Goal: Task Accomplishment & Management: Complete application form

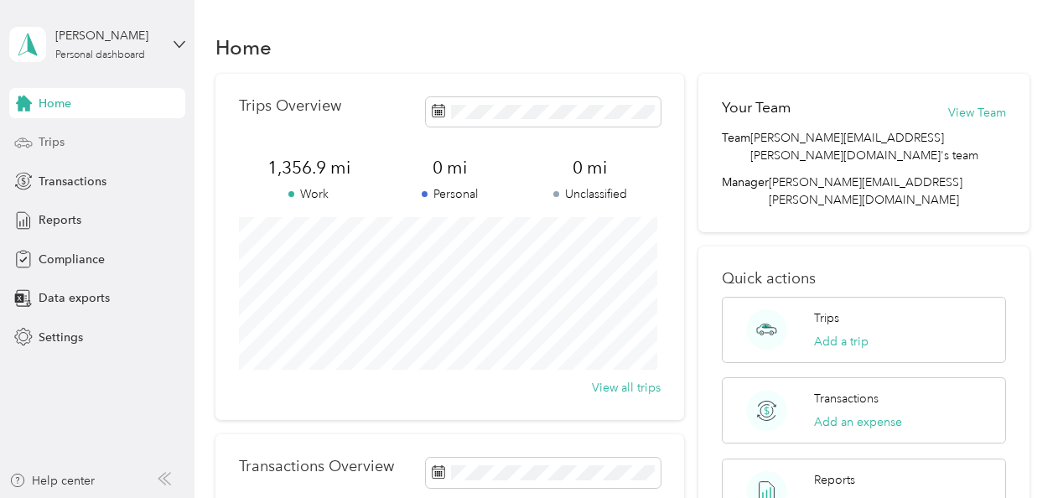
click at [50, 143] on span "Trips" at bounding box center [52, 142] width 26 height 18
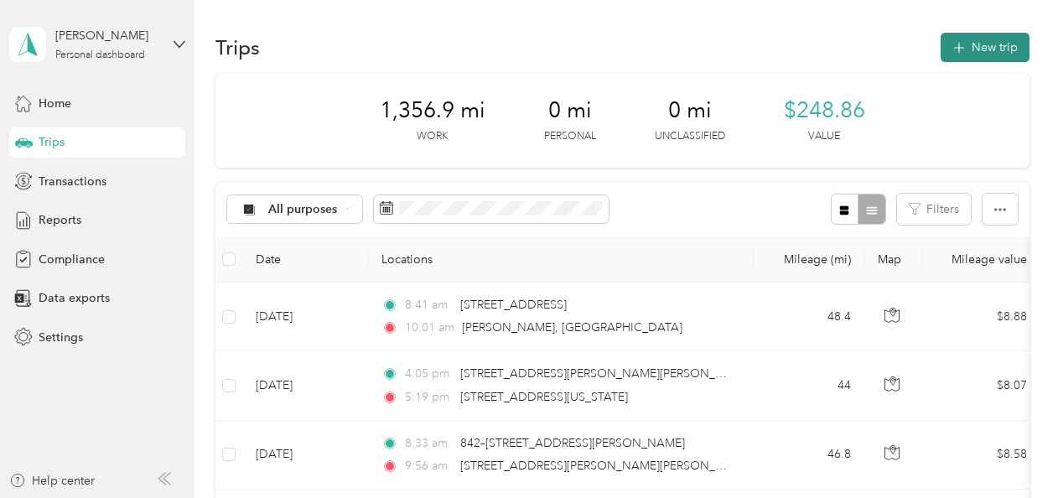
click at [965, 49] on button "New trip" at bounding box center [985, 47] width 89 height 29
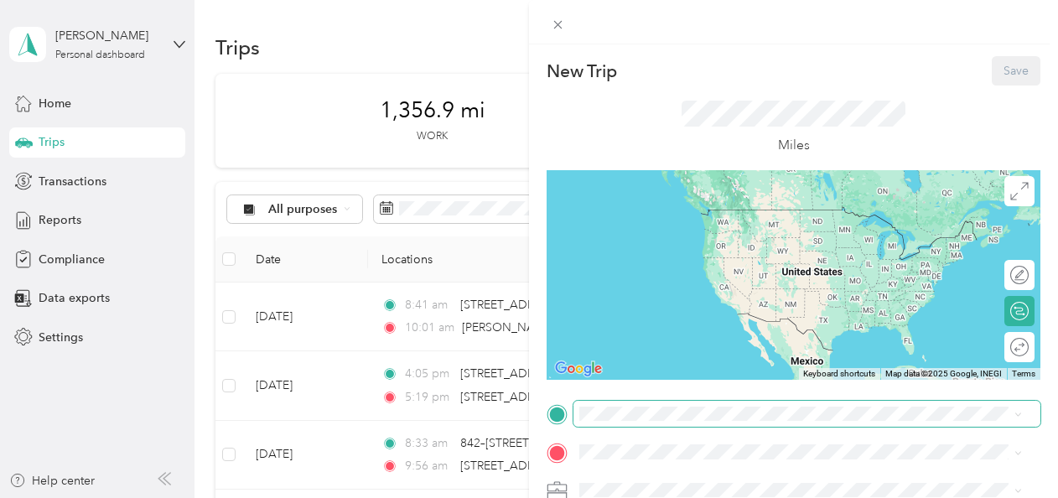
click at [699, 406] on span at bounding box center [807, 414] width 467 height 27
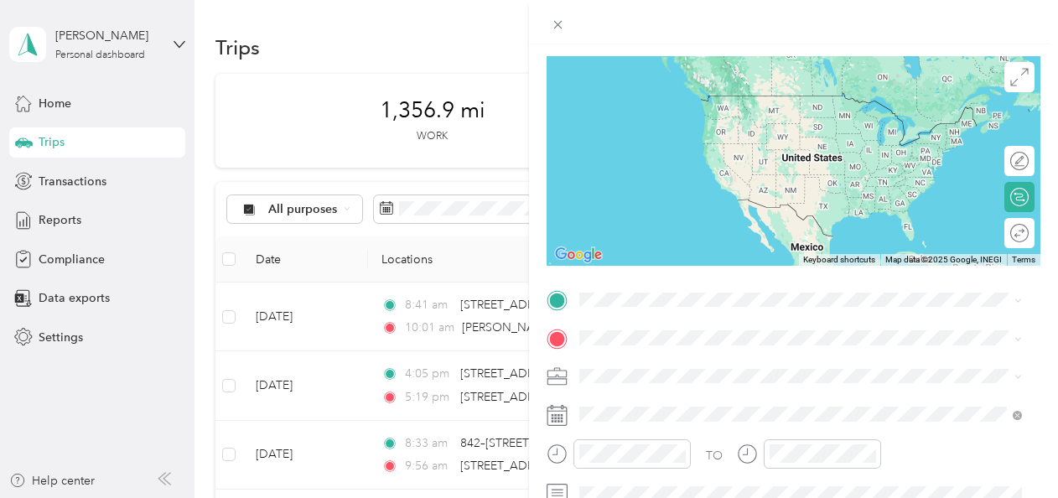
scroll to position [115, 0]
click at [631, 171] on span "[STREET_ADDRESS][US_STATE]" at bounding box center [695, 163] width 168 height 15
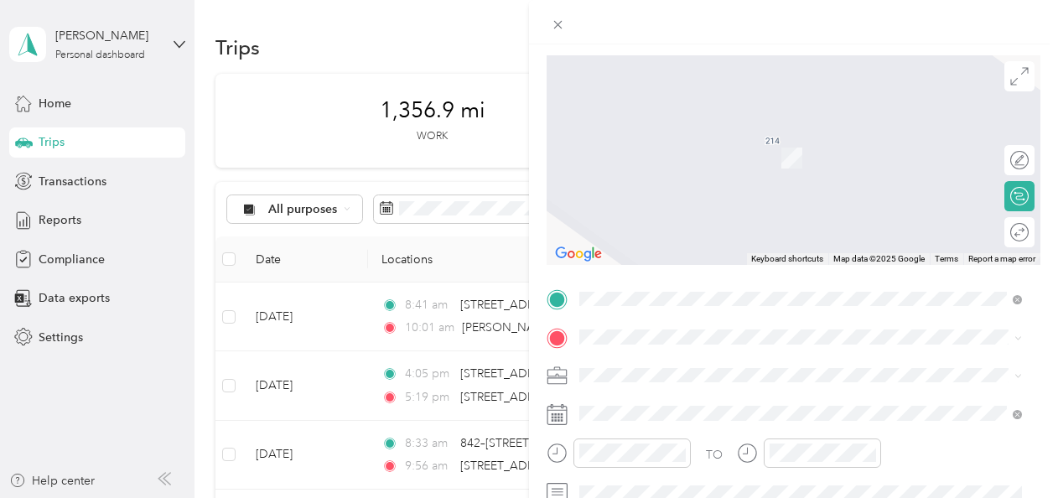
click at [684, 191] on span "Newark [US_STATE], [GEOGRAPHIC_DATA]" at bounding box center [705, 178] width 189 height 29
click at [742, 140] on span "[STREET_ADDRESS][PERSON_NAME][US_STATE]" at bounding box center [741, 132] width 261 height 15
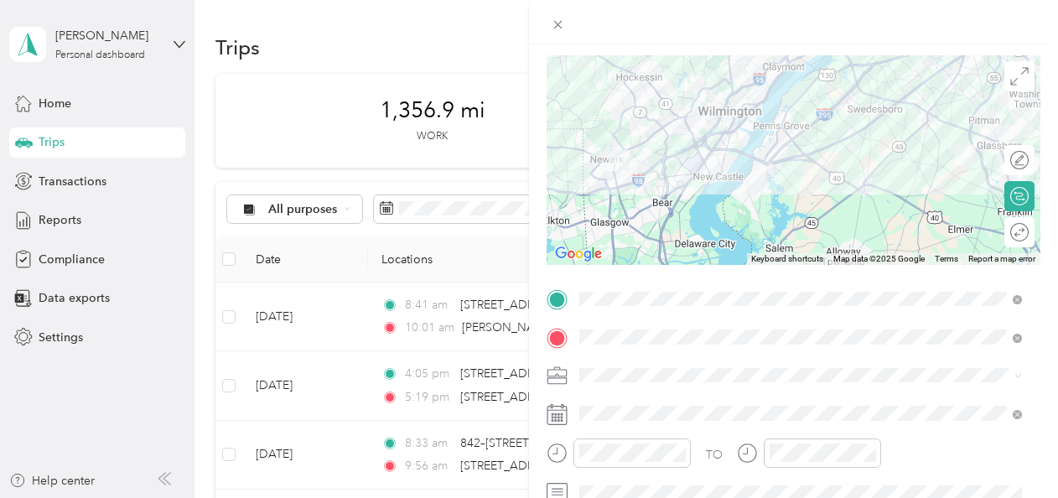
click at [554, 415] on icon at bounding box center [557, 414] width 21 height 21
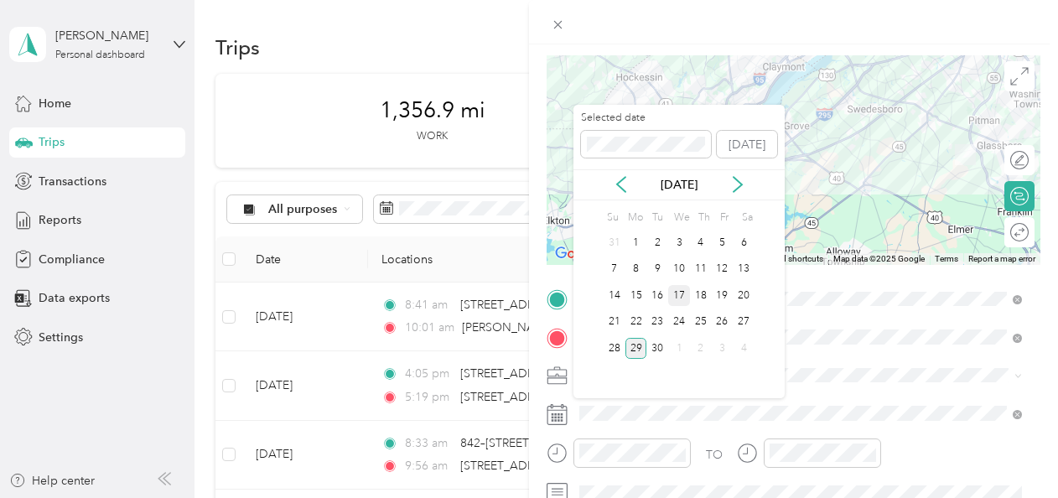
click at [678, 290] on div "17" at bounding box center [679, 295] width 22 height 21
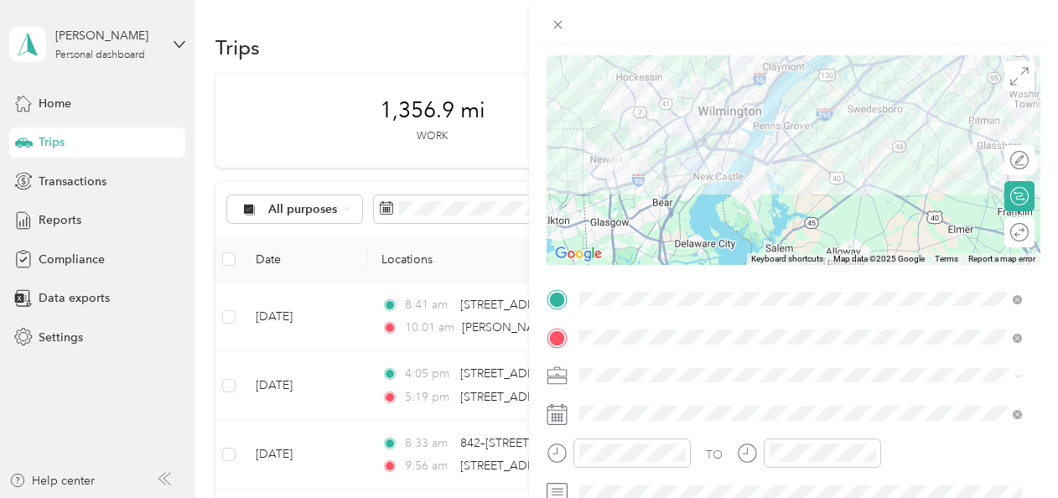
click at [559, 453] on icon at bounding box center [557, 453] width 21 height 21
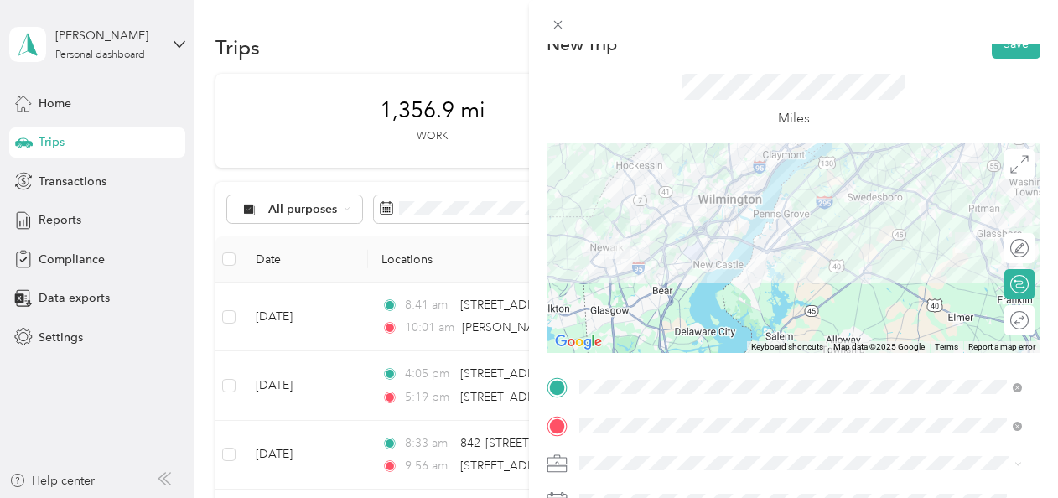
scroll to position [0, 0]
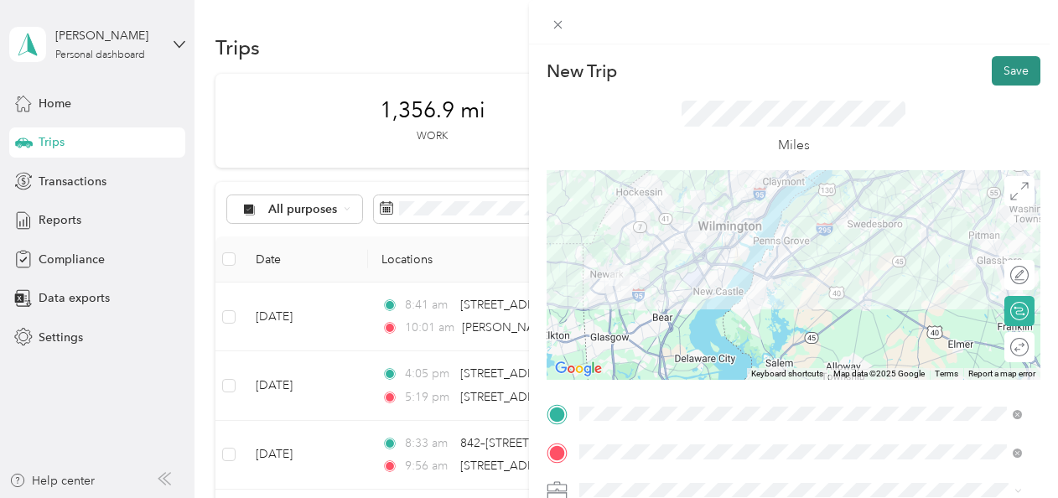
click at [992, 65] on button "Save" at bounding box center [1016, 70] width 49 height 29
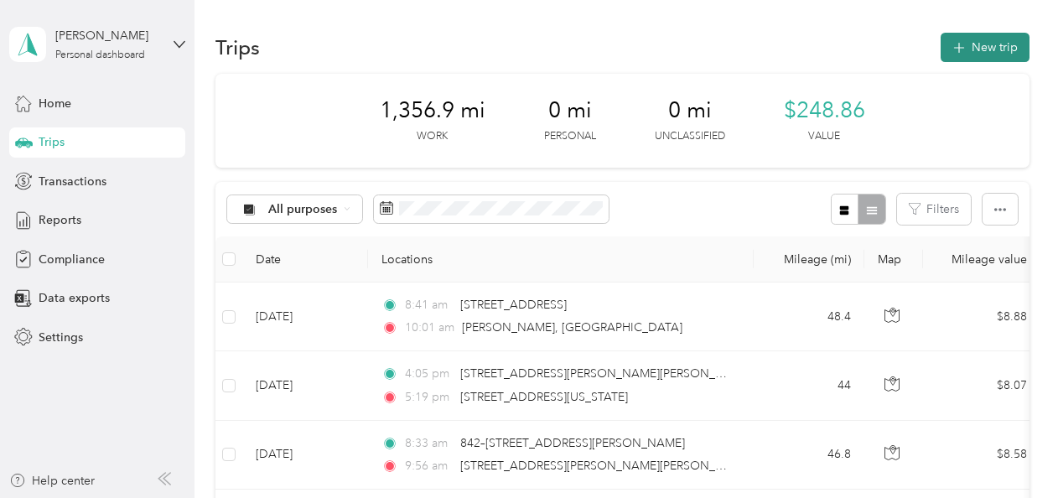
click at [990, 41] on button "New trip" at bounding box center [985, 47] width 89 height 29
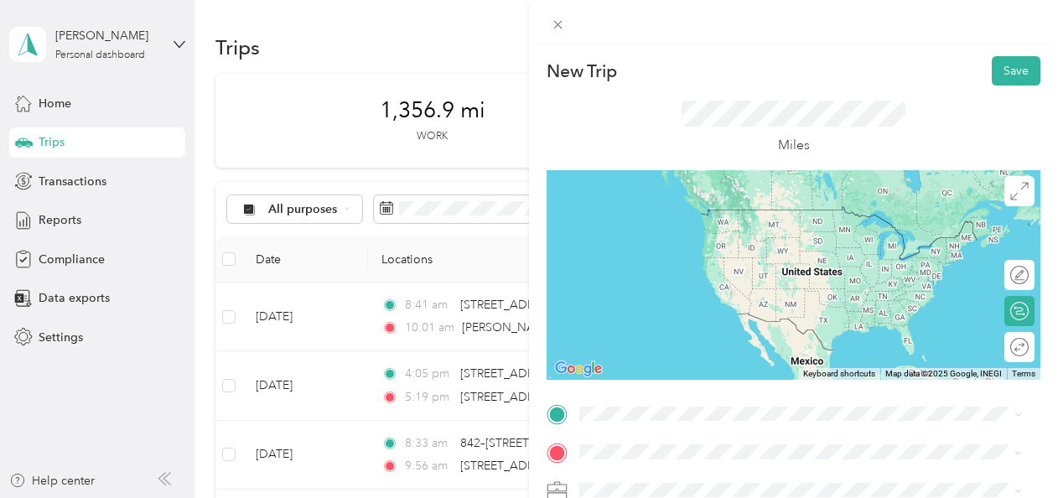
click at [699, 209] on span "[STREET_ADDRESS][PERSON_NAME][US_STATE]" at bounding box center [741, 201] width 261 height 15
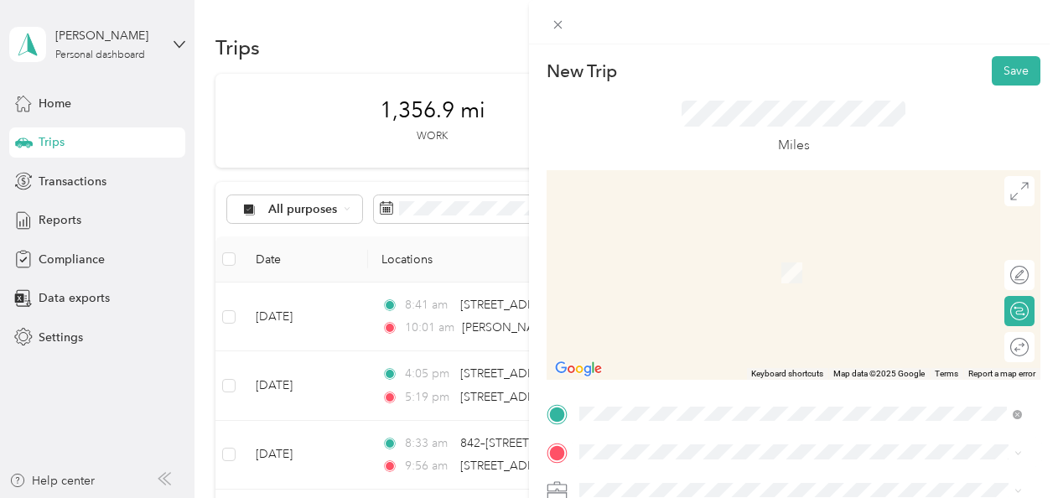
click at [708, 247] on span "[STREET_ADDRESS][US_STATE]" at bounding box center [695, 238] width 168 height 15
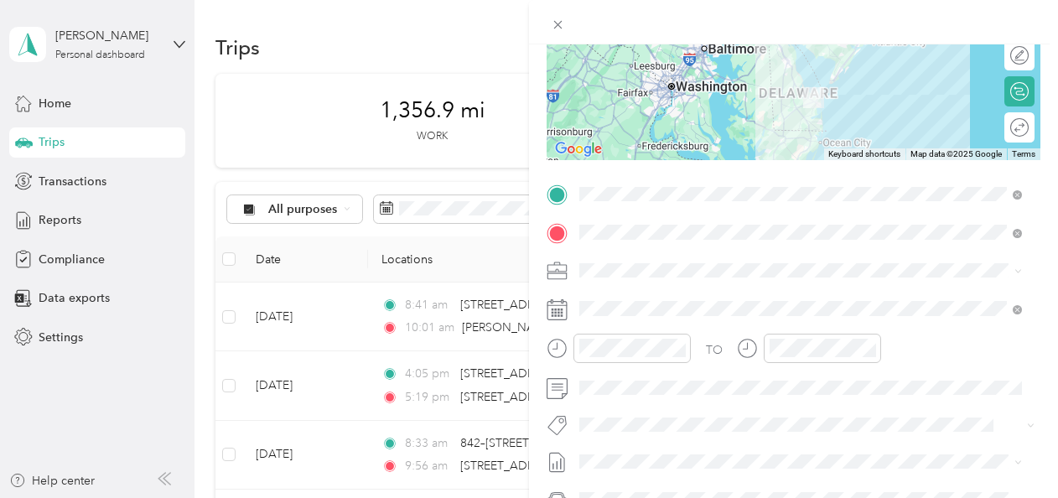
scroll to position [224, 0]
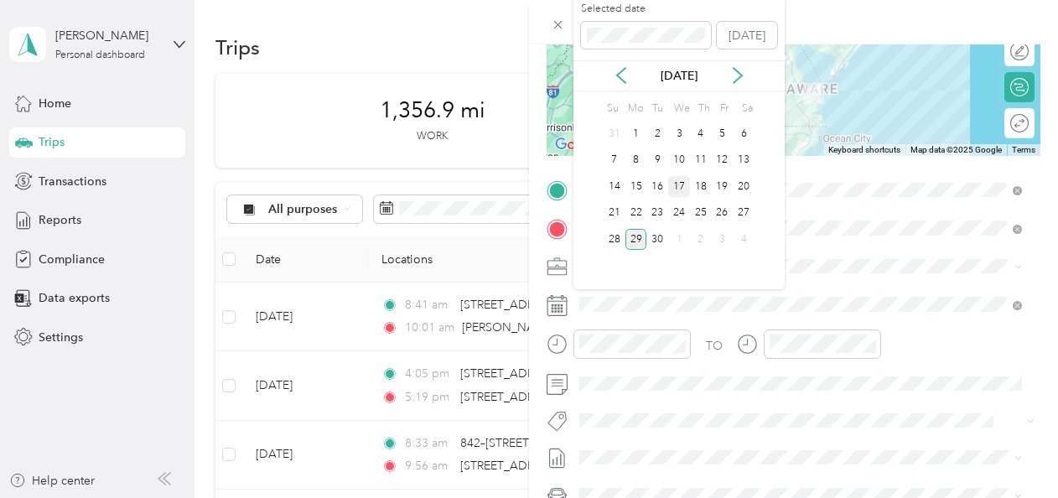
click at [677, 188] on div "17" at bounding box center [679, 186] width 22 height 21
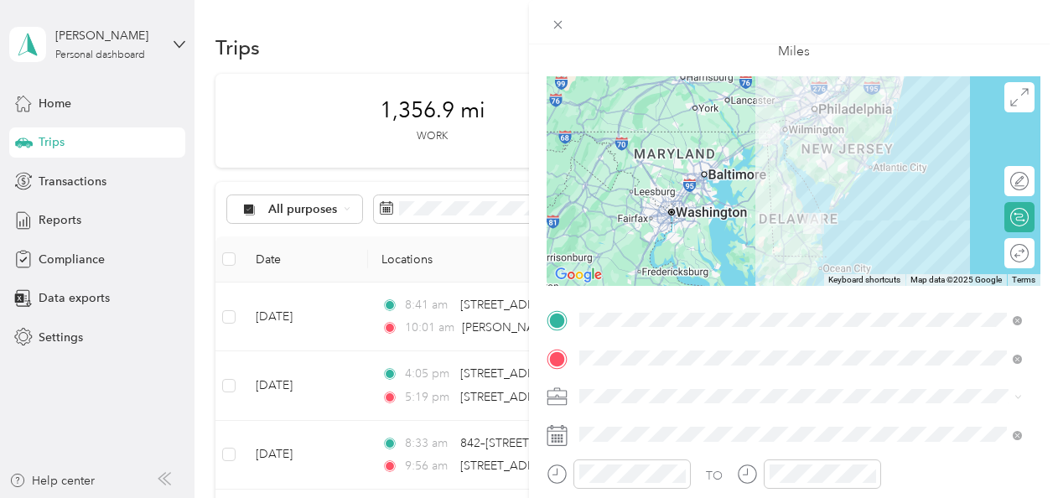
scroll to position [0, 0]
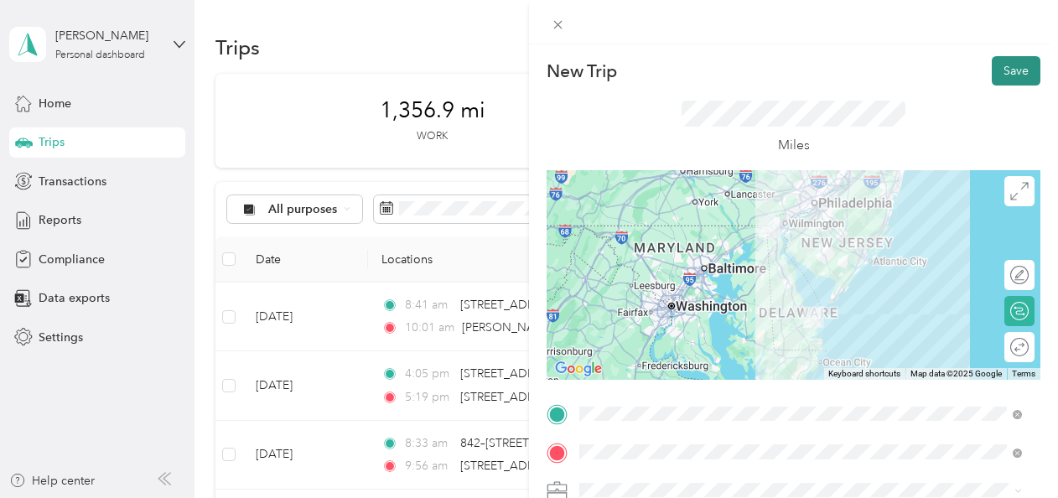
click at [1000, 74] on button "Save" at bounding box center [1016, 70] width 49 height 29
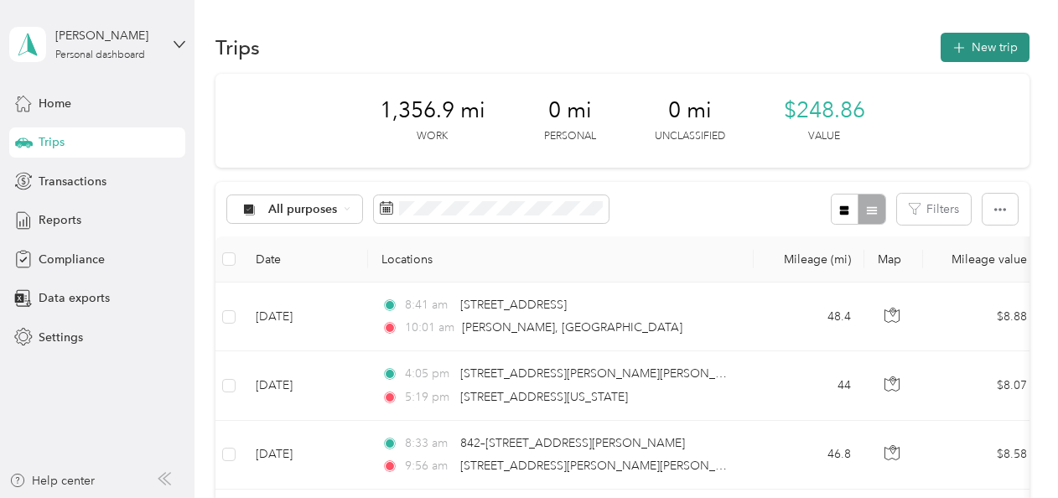
click at [989, 48] on button "New trip" at bounding box center [985, 47] width 89 height 29
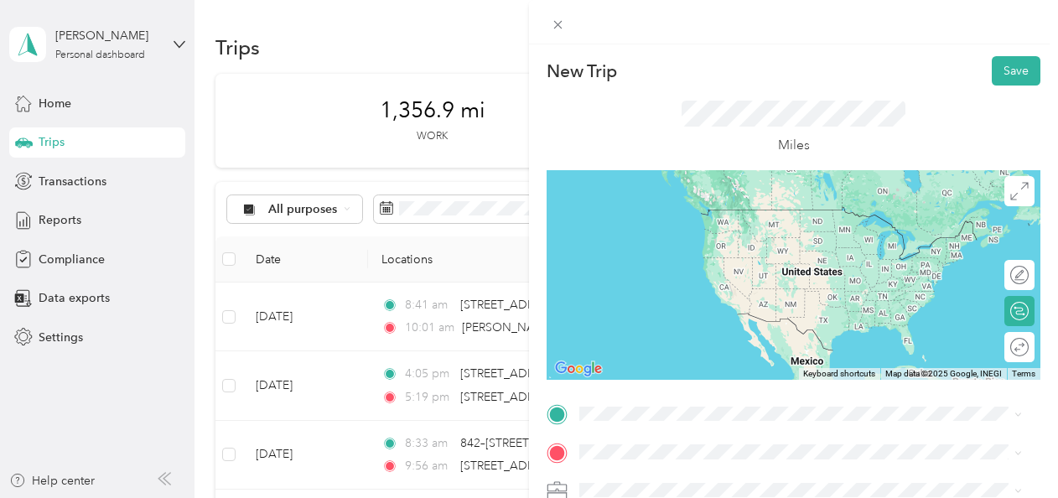
click at [701, 213] on span "[STREET_ADDRESS][US_STATE]" at bounding box center [695, 205] width 168 height 15
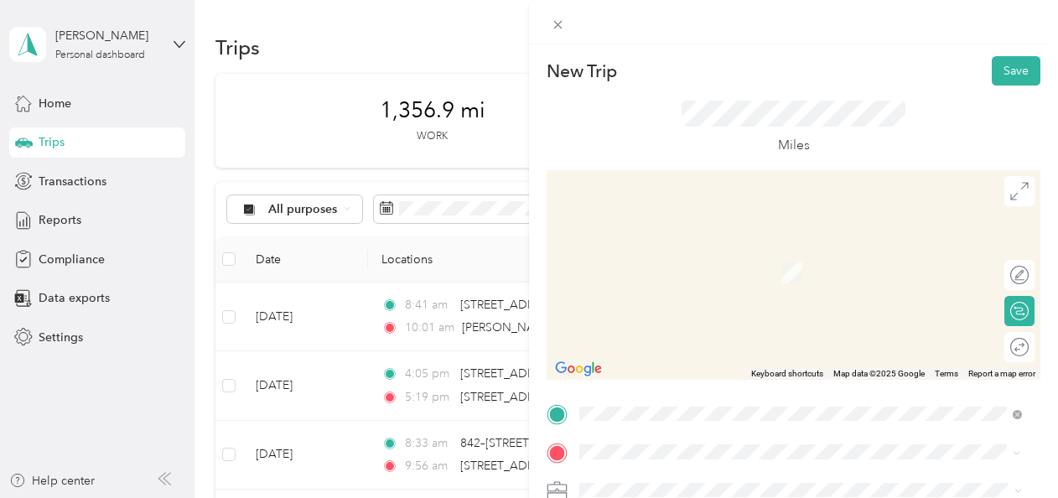
click at [681, 250] on span "[STREET_ADDRESS][PERSON_NAME][US_STATE]" at bounding box center [741, 248] width 261 height 15
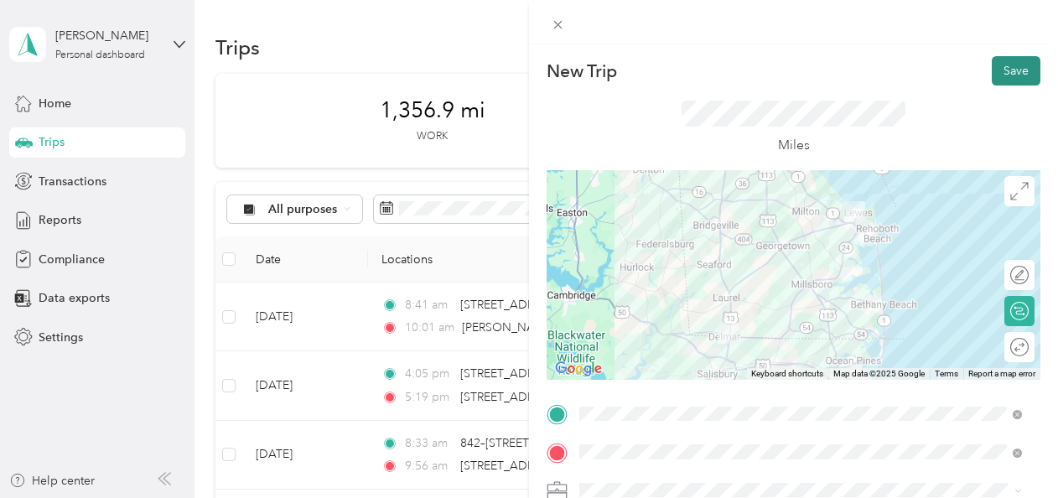
click at [996, 69] on button "Save" at bounding box center [1016, 70] width 49 height 29
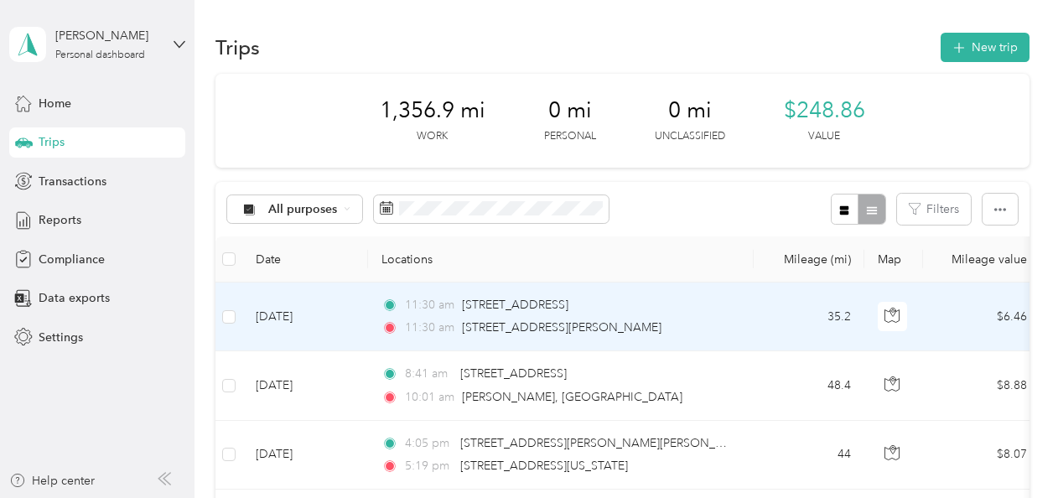
click at [272, 314] on td "[DATE]" at bounding box center [305, 317] width 126 height 69
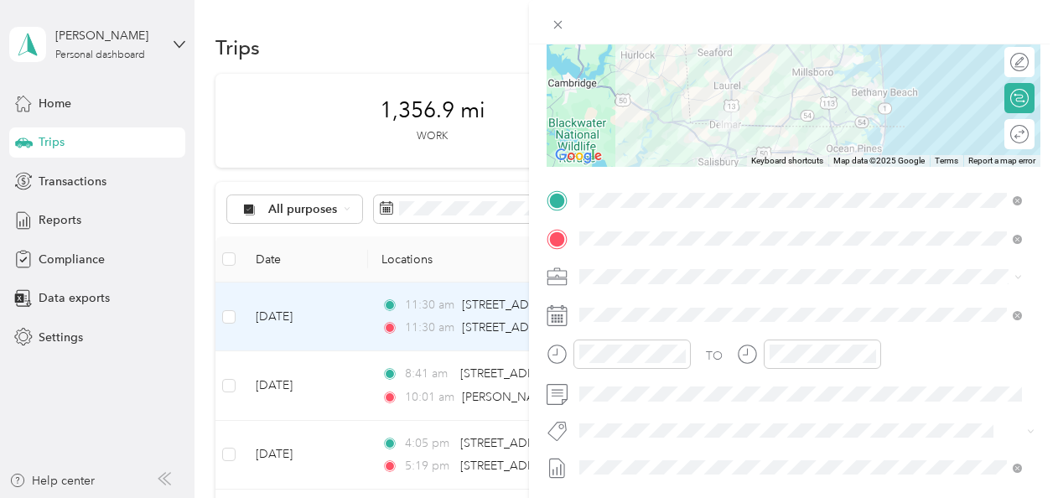
scroll to position [216, 0]
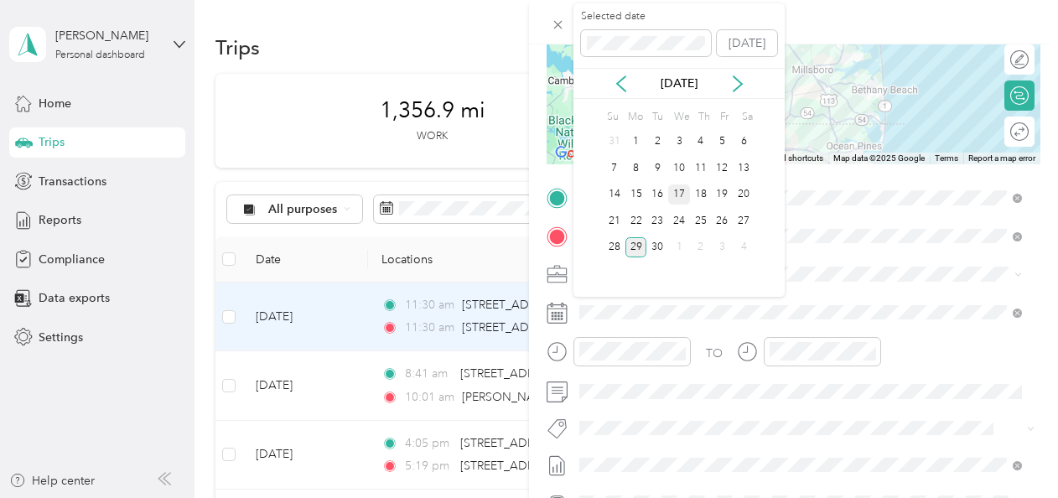
click at [676, 196] on div "17" at bounding box center [679, 194] width 22 height 21
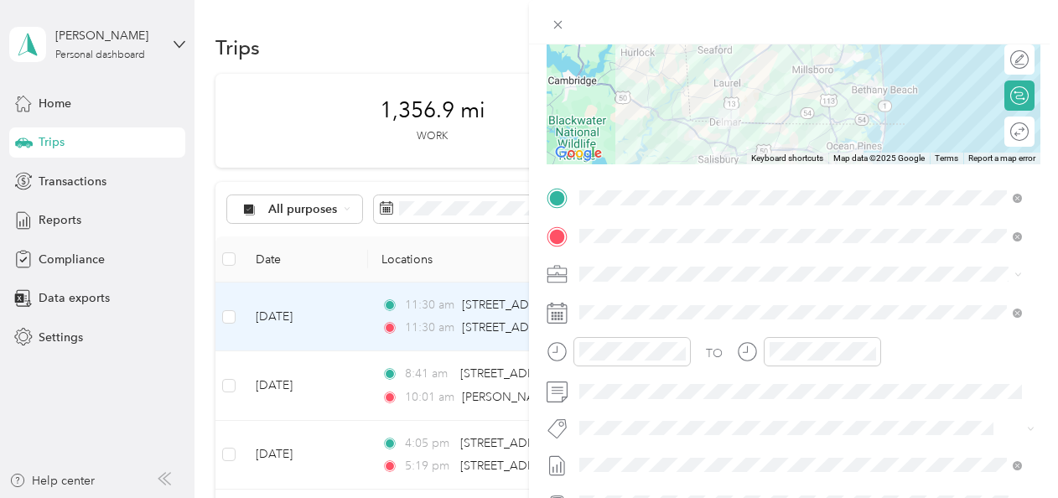
scroll to position [0, 0]
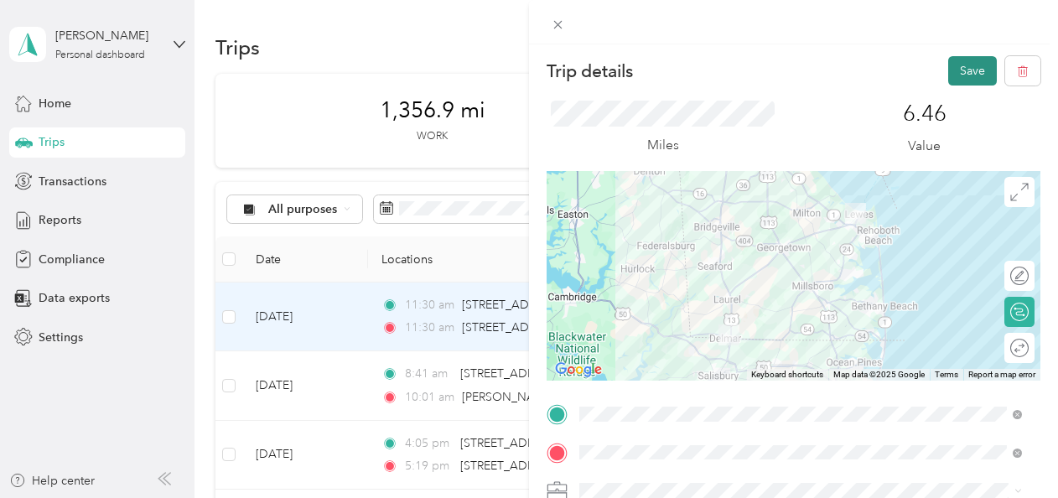
click at [948, 74] on button "Save" at bounding box center [972, 70] width 49 height 29
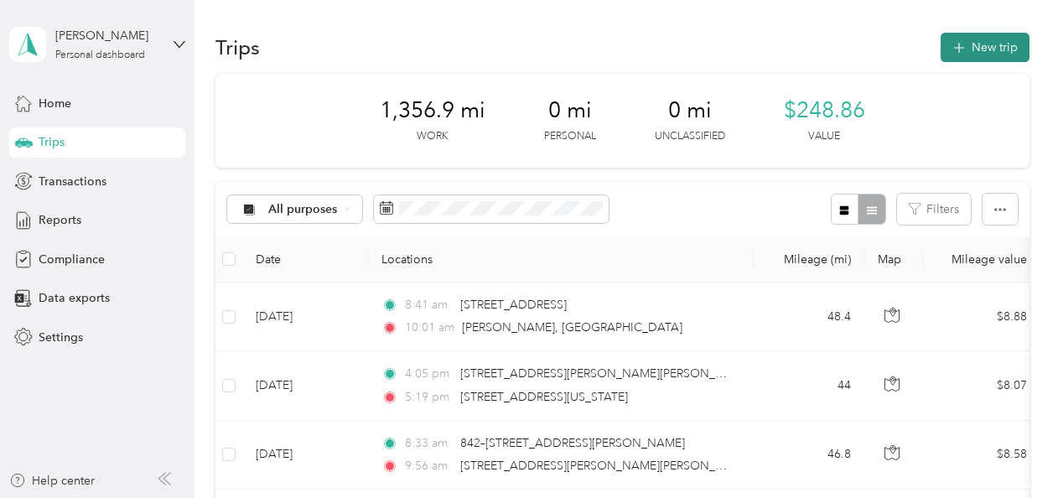
click at [990, 42] on button "New trip" at bounding box center [985, 47] width 89 height 29
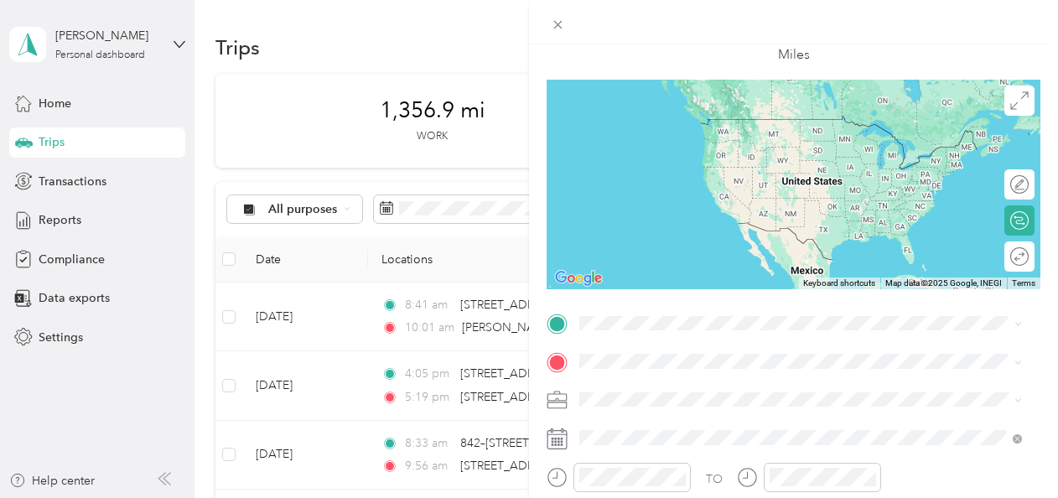
scroll to position [92, 0]
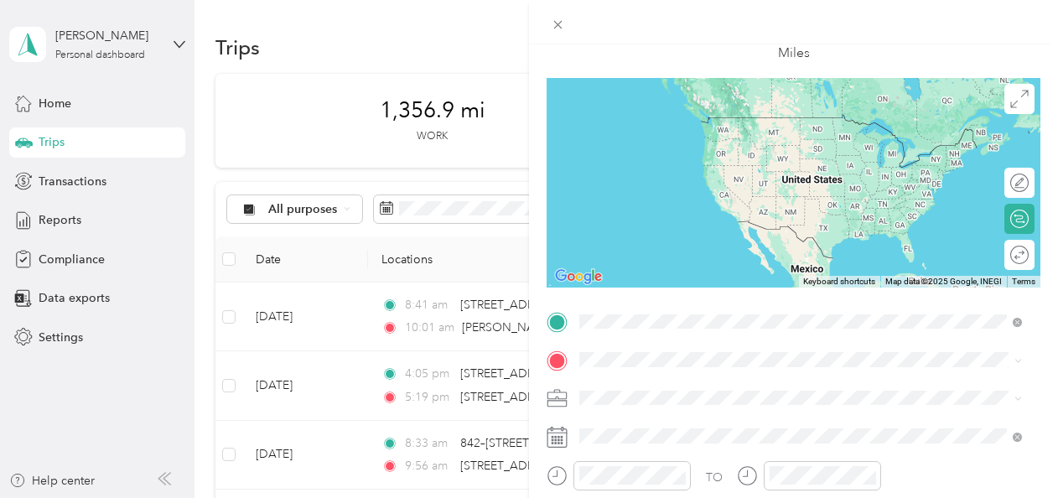
click at [682, 125] on span "[STREET_ADDRESS][PERSON_NAME][US_STATE]" at bounding box center [741, 117] width 261 height 15
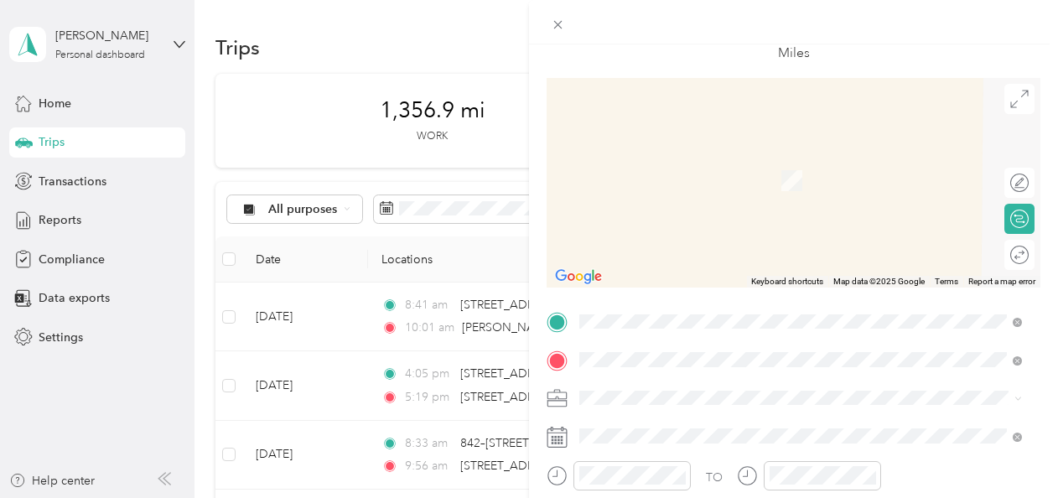
click at [664, 161] on span "[STREET_ADDRESS][US_STATE]" at bounding box center [695, 155] width 168 height 15
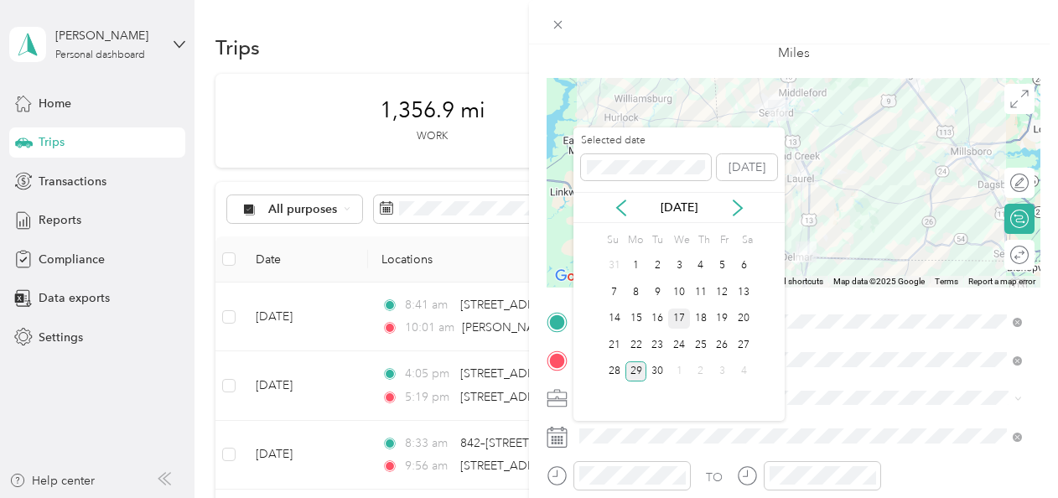
click at [686, 310] on div "17" at bounding box center [679, 319] width 22 height 21
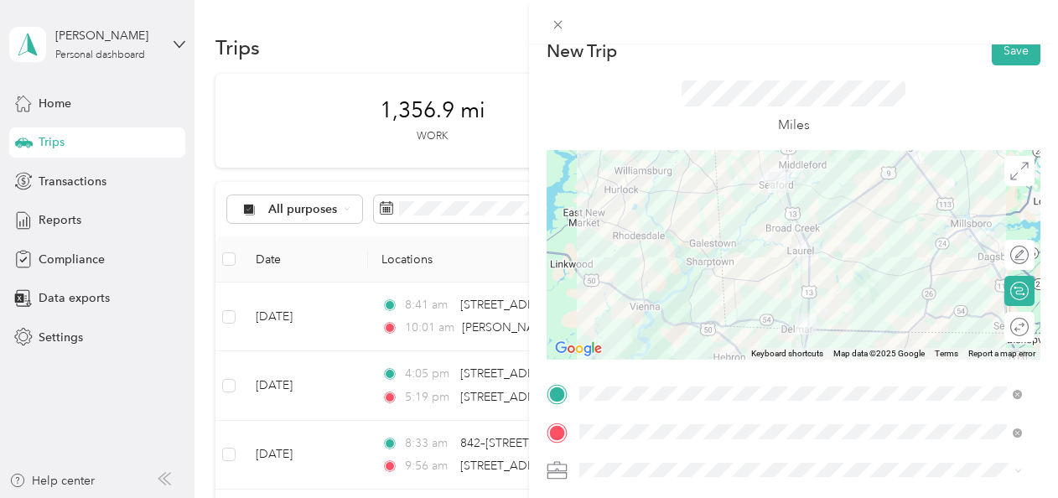
scroll to position [0, 0]
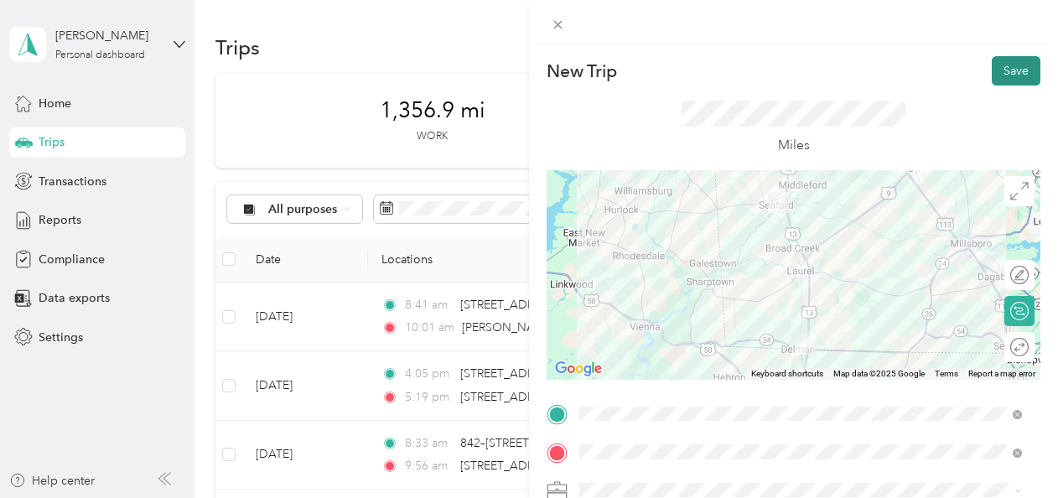
click at [1001, 64] on button "Save" at bounding box center [1016, 70] width 49 height 29
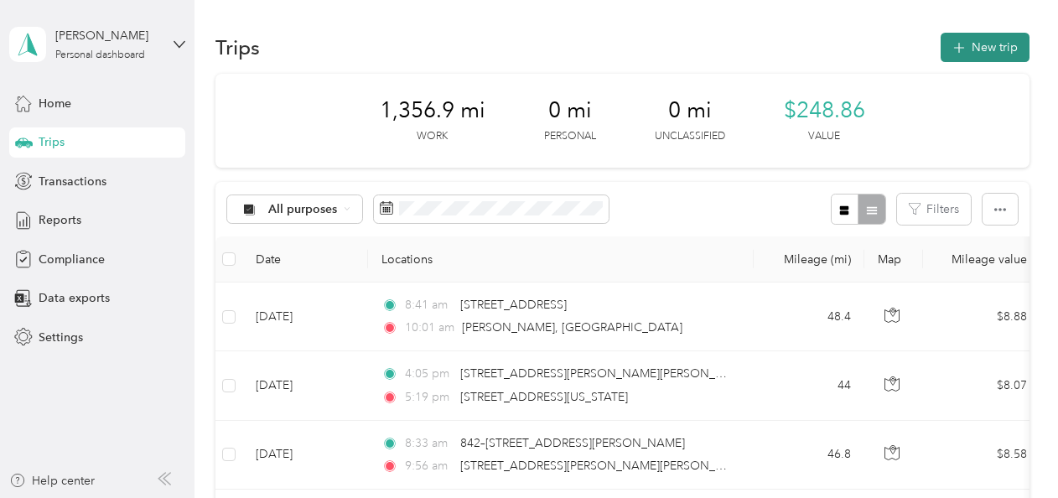
click at [981, 49] on button "New trip" at bounding box center [985, 47] width 89 height 29
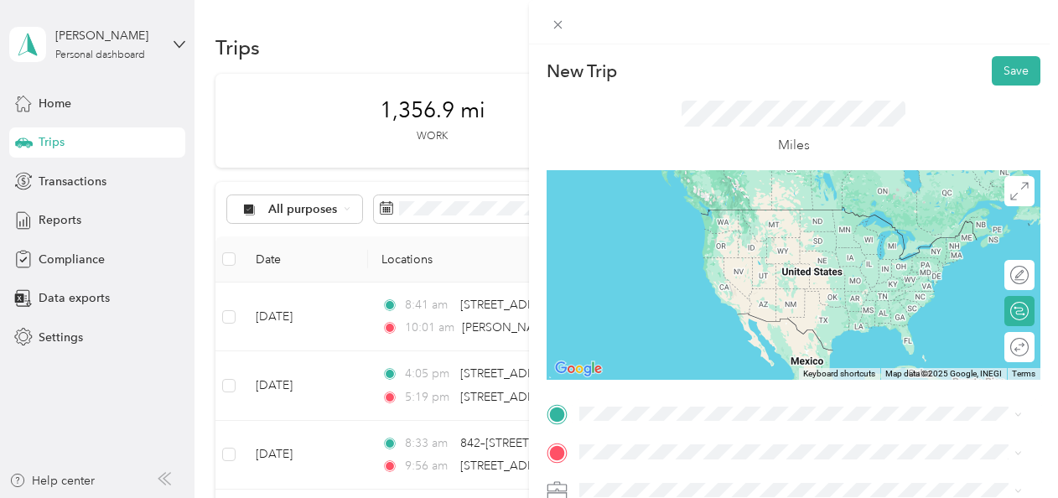
click at [676, 219] on div "[STREET_ADDRESS][US_STATE]" at bounding box center [800, 207] width 431 height 23
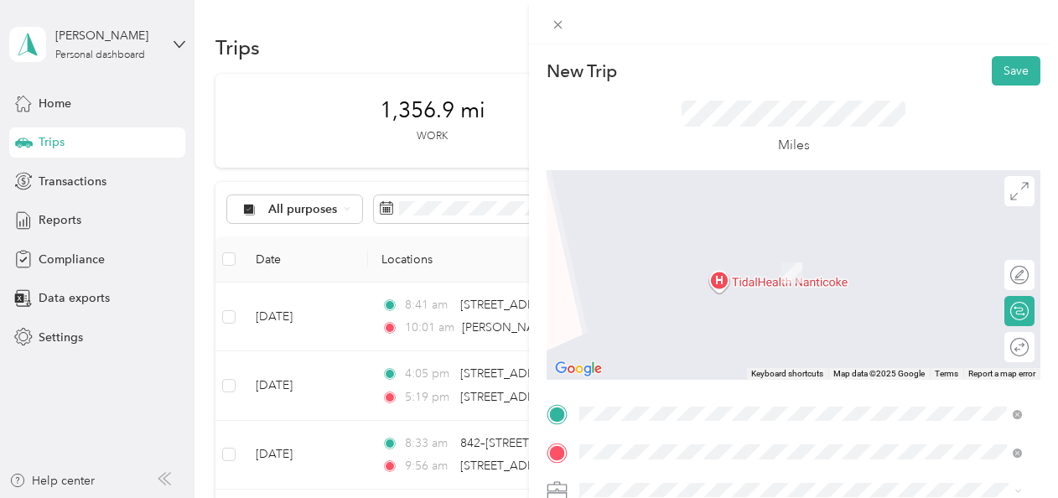
click at [663, 255] on span "[STREET_ADDRESS][US_STATE]" at bounding box center [695, 248] width 168 height 15
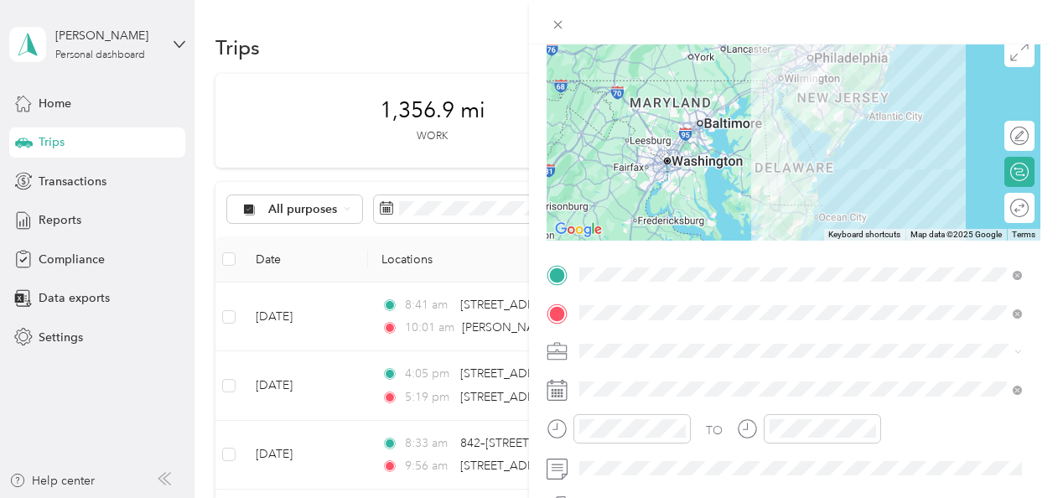
scroll to position [161, 0]
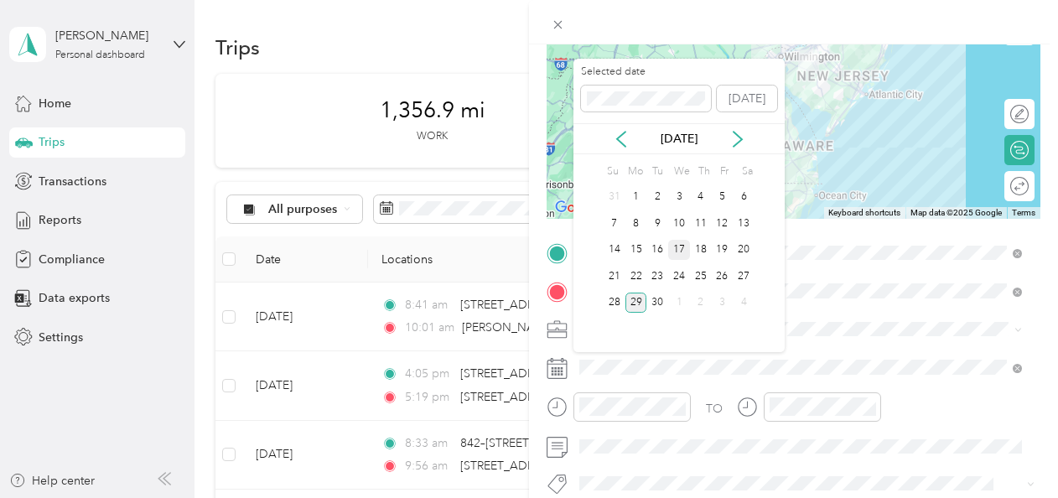
click at [682, 249] on div "17" at bounding box center [679, 250] width 22 height 21
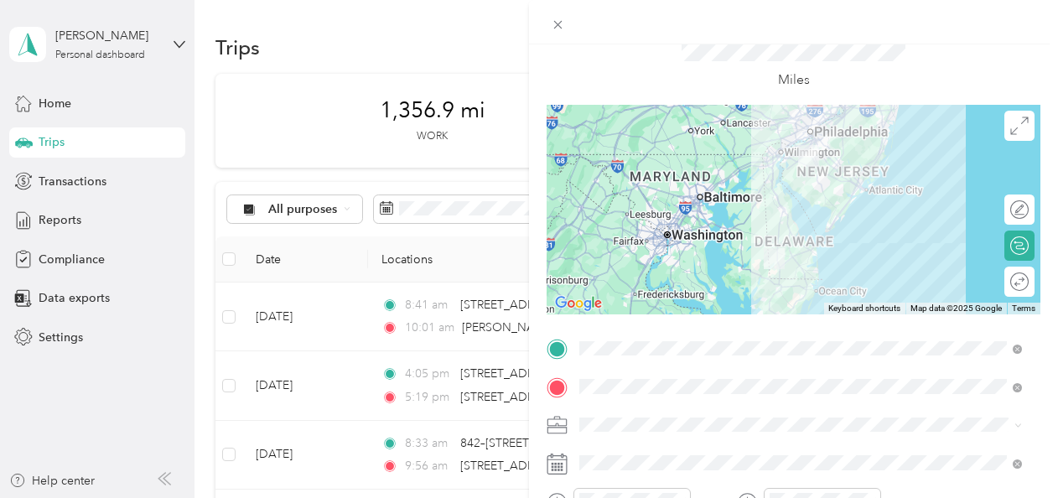
scroll to position [0, 0]
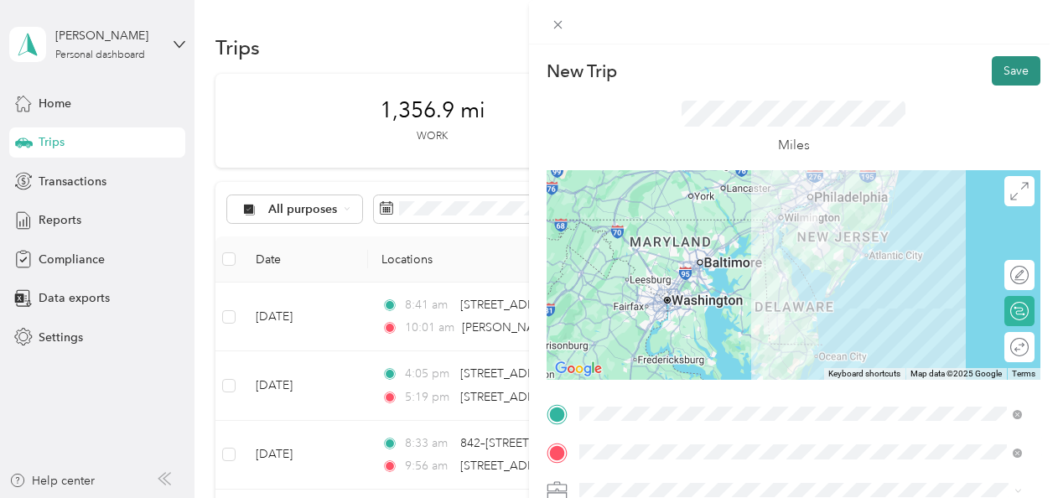
click at [1004, 67] on button "Save" at bounding box center [1016, 70] width 49 height 29
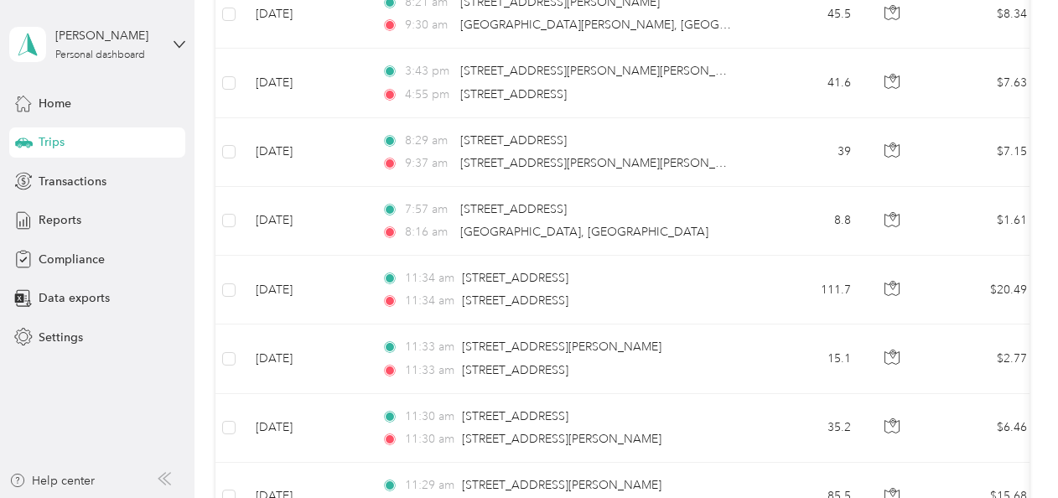
scroll to position [1156, 0]
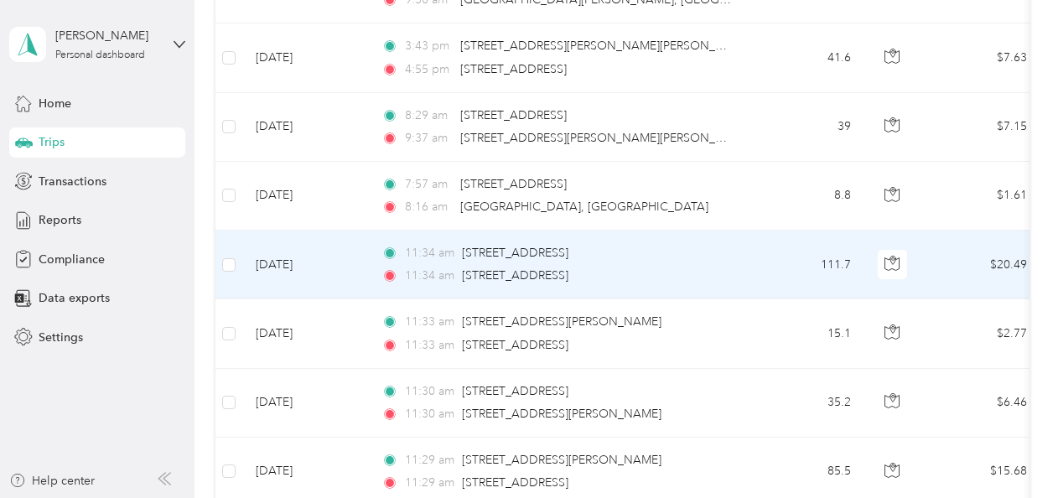
click at [305, 262] on td "[DATE]" at bounding box center [305, 265] width 126 height 69
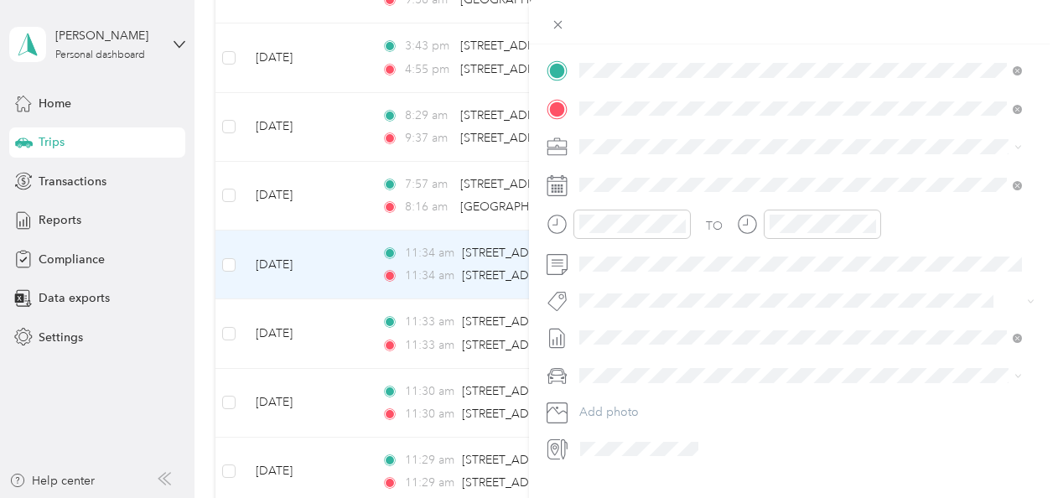
scroll to position [353, 0]
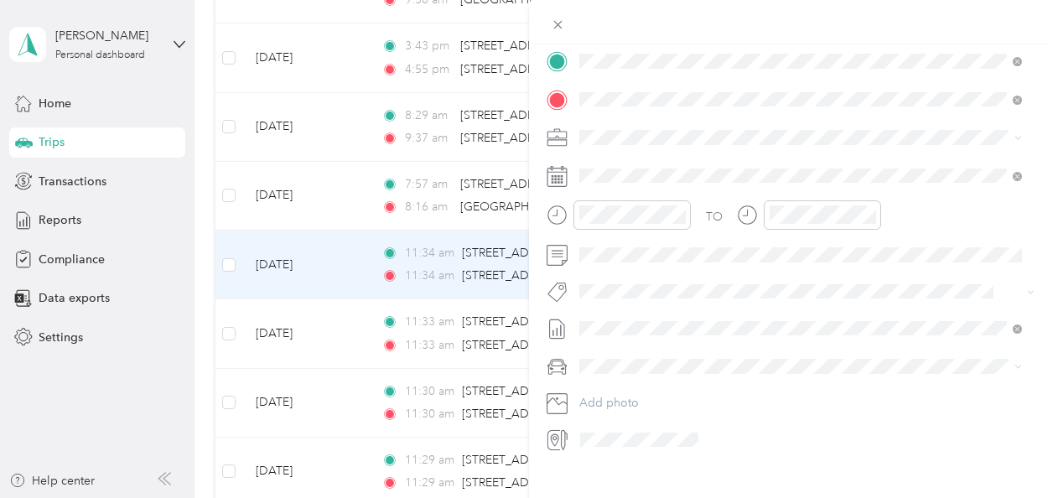
click at [616, 397] on li "Honda Pilot" at bounding box center [801, 394] width 455 height 29
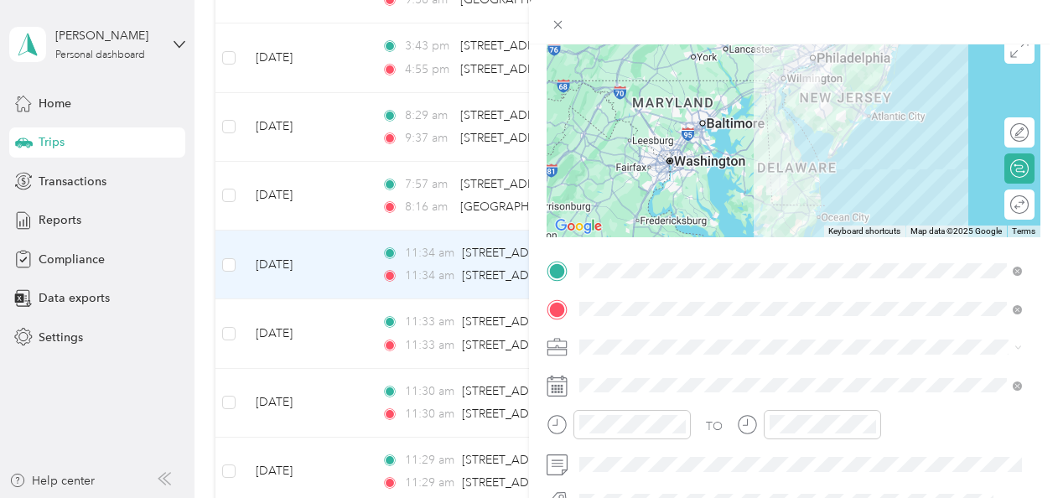
scroll to position [0, 0]
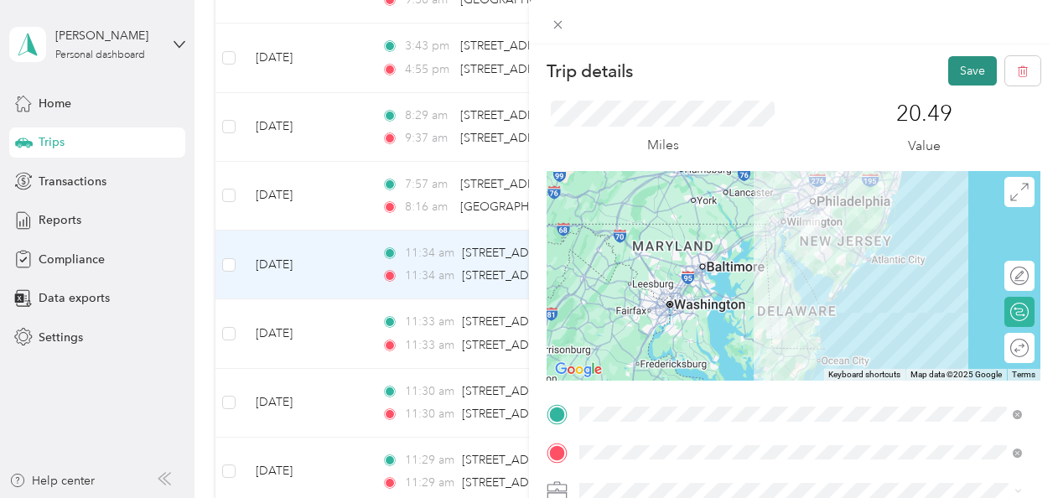
click at [953, 62] on button "Save" at bounding box center [972, 70] width 49 height 29
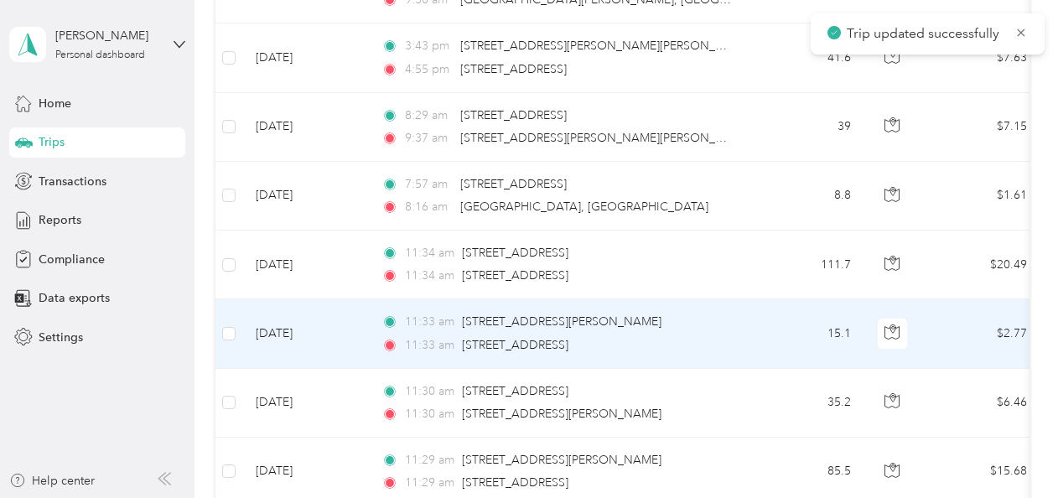
click at [314, 320] on td "[DATE]" at bounding box center [305, 333] width 126 height 69
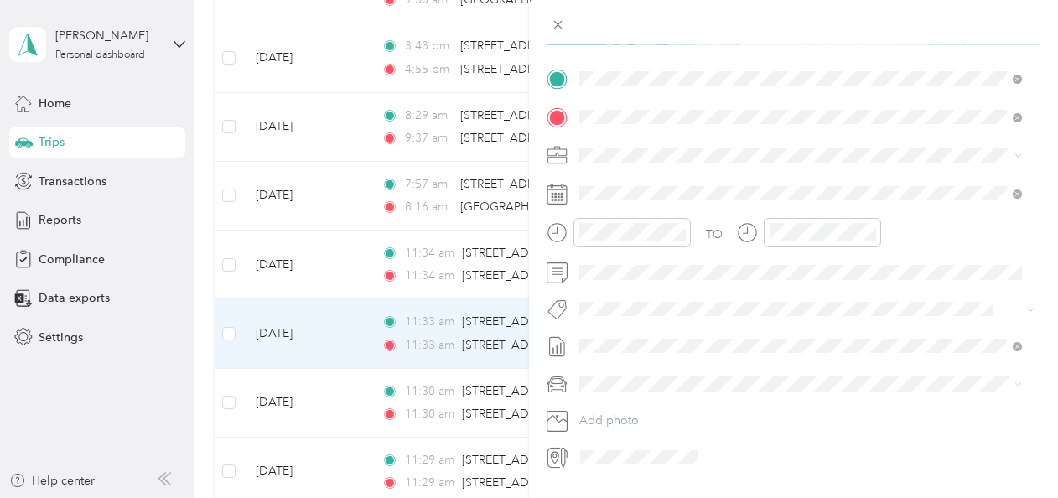
scroll to position [344, 0]
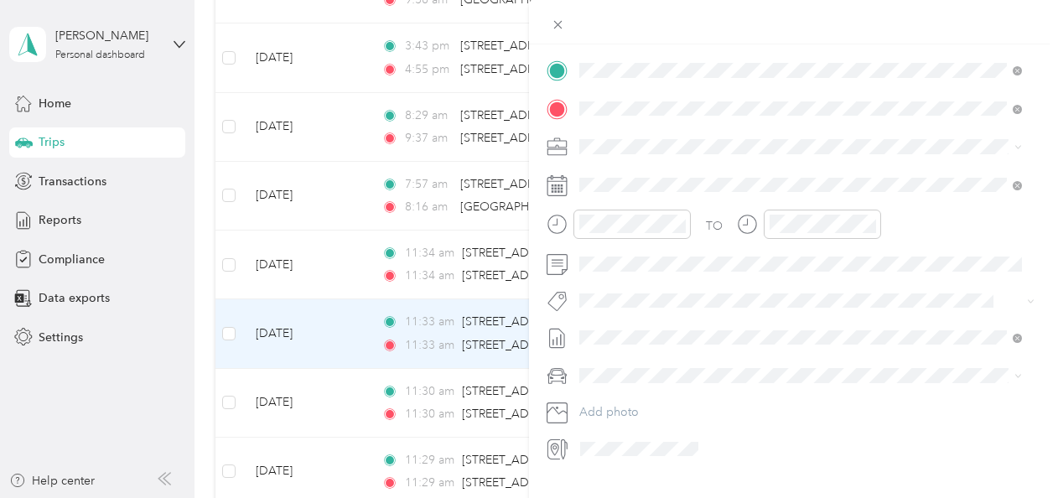
click at [628, 406] on li "Honda Pilot" at bounding box center [801, 396] width 455 height 29
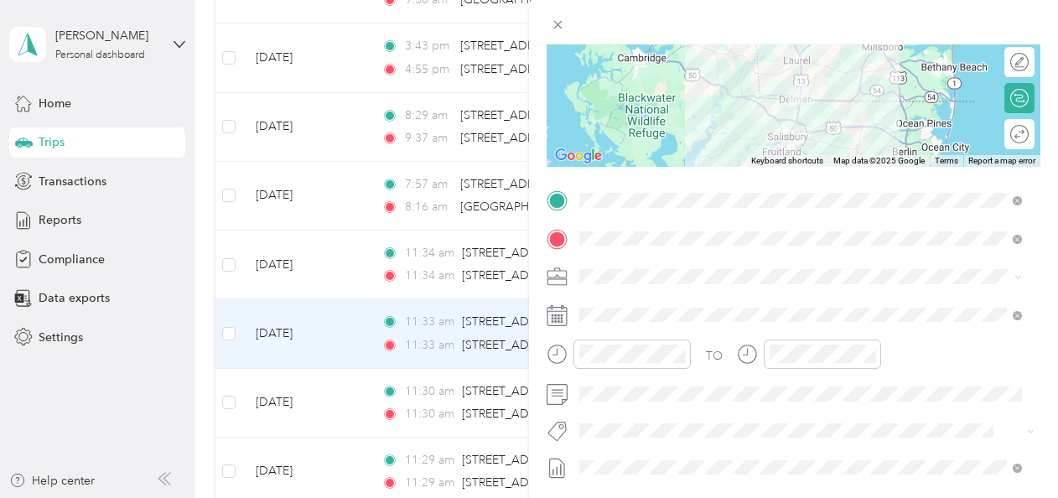
scroll to position [0, 0]
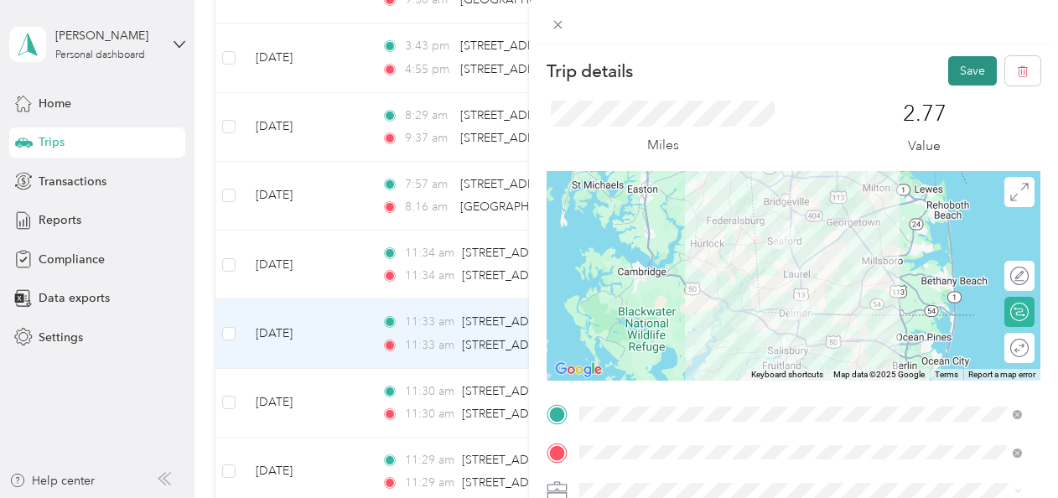
click at [954, 75] on button "Save" at bounding box center [972, 70] width 49 height 29
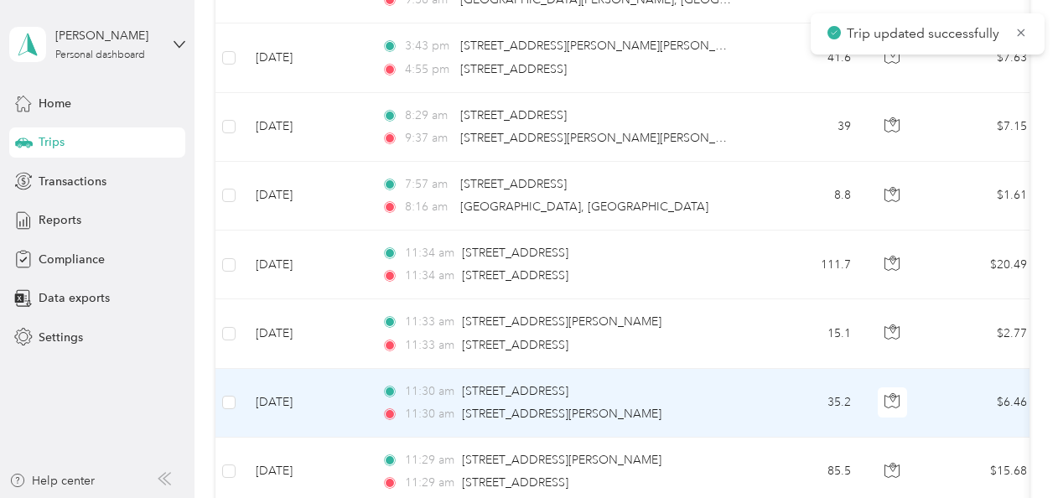
click at [315, 398] on td "[DATE]" at bounding box center [305, 403] width 126 height 69
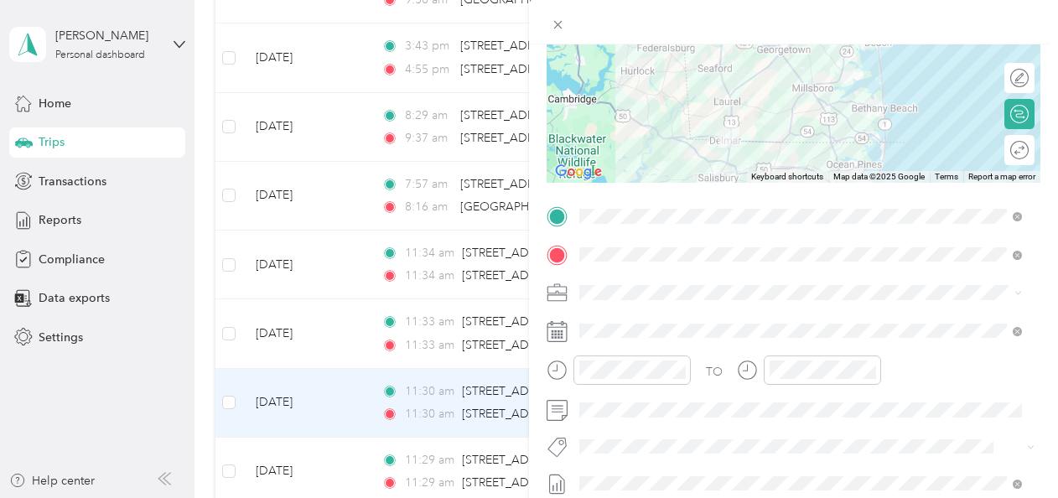
scroll to position [226, 0]
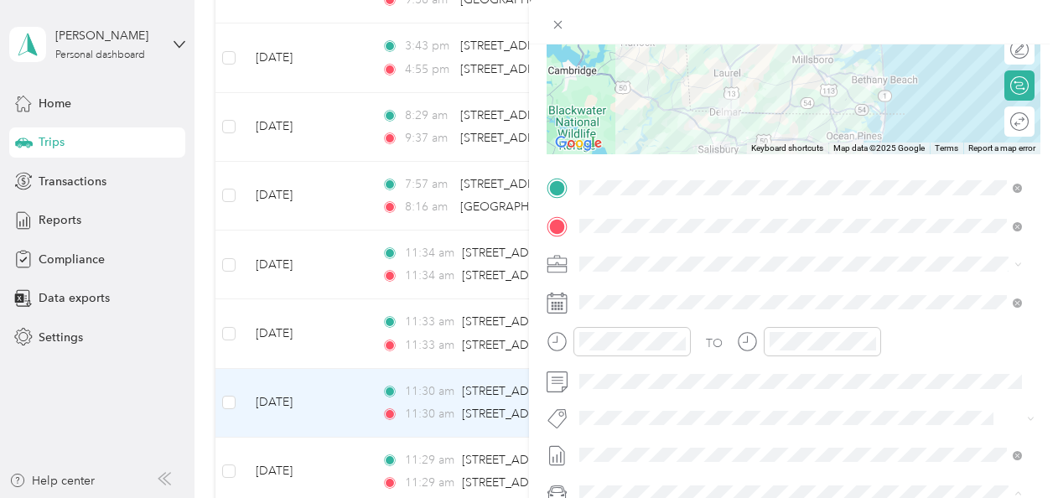
click at [626, 433] on div "Honda Pilot" at bounding box center [800, 434] width 431 height 18
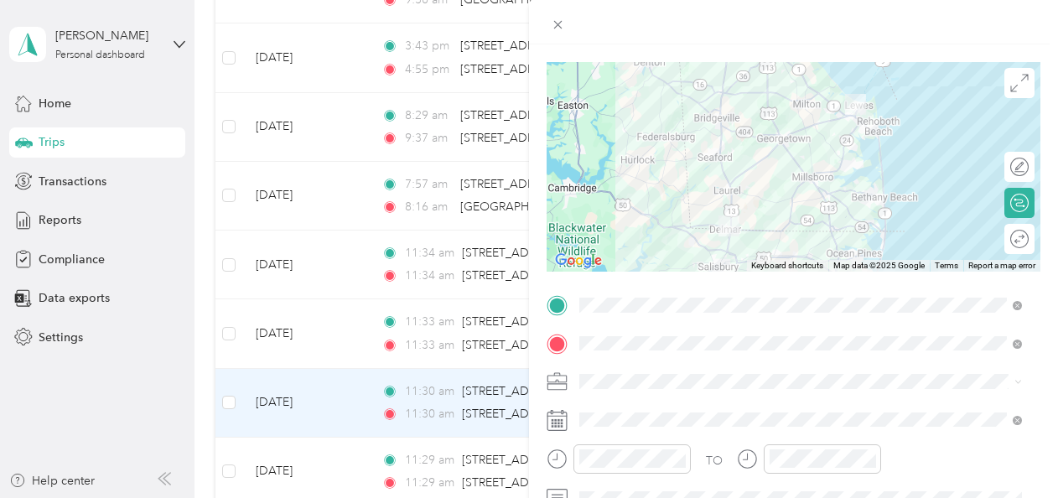
scroll to position [0, 0]
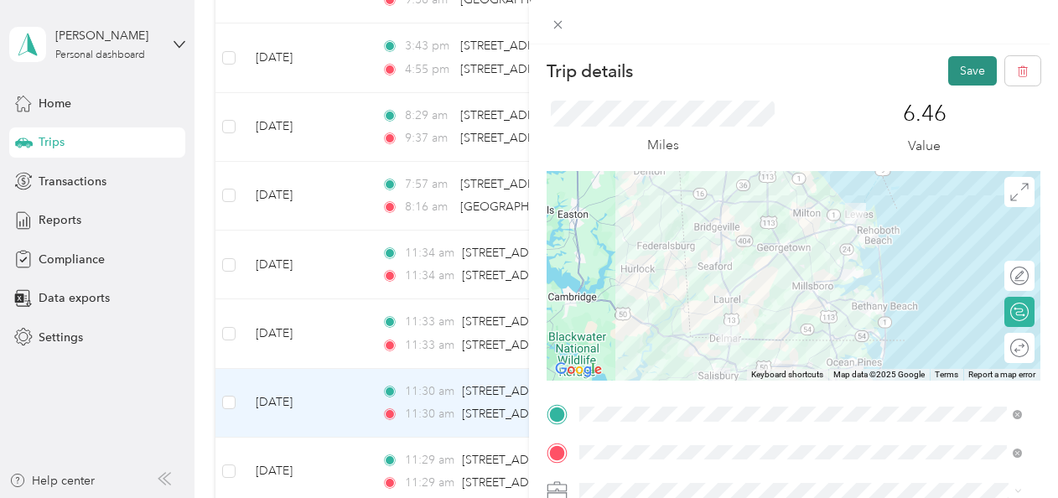
click at [959, 60] on button "Save" at bounding box center [972, 70] width 49 height 29
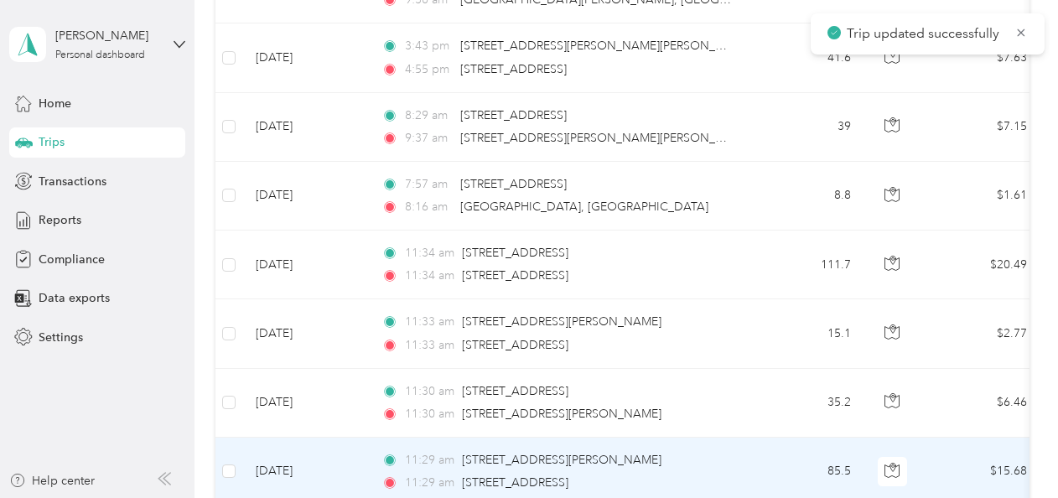
click at [300, 463] on td "[DATE]" at bounding box center [305, 472] width 126 height 69
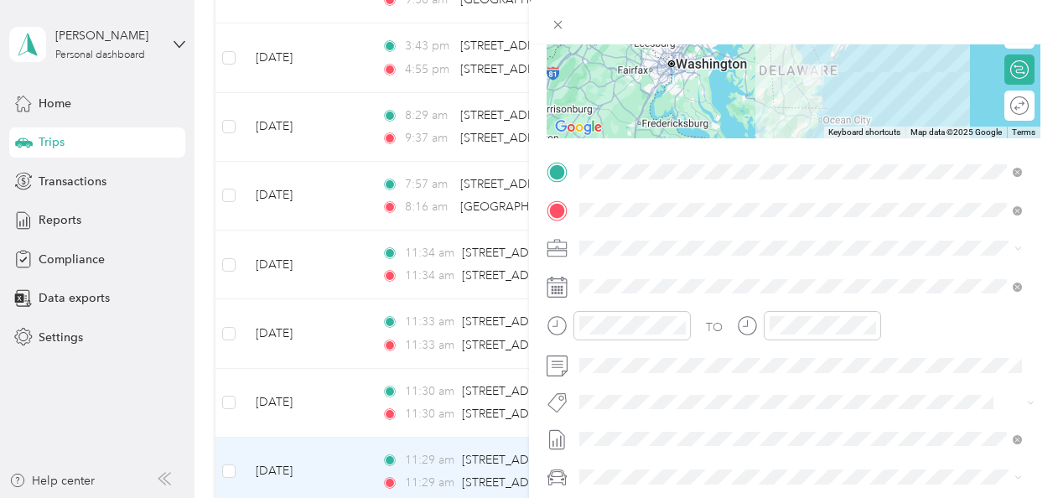
scroll to position [246, 0]
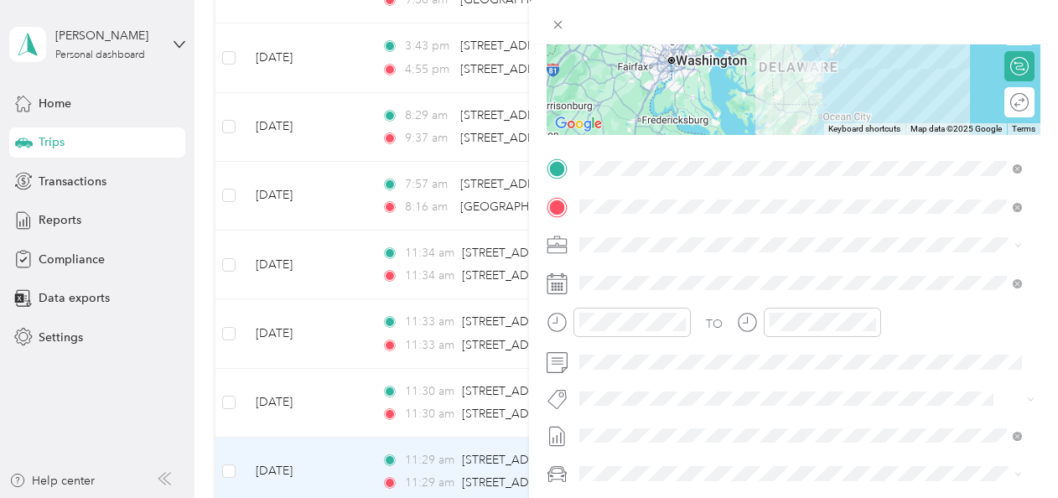
click at [617, 401] on li "Honda Pilot" at bounding box center [801, 405] width 455 height 29
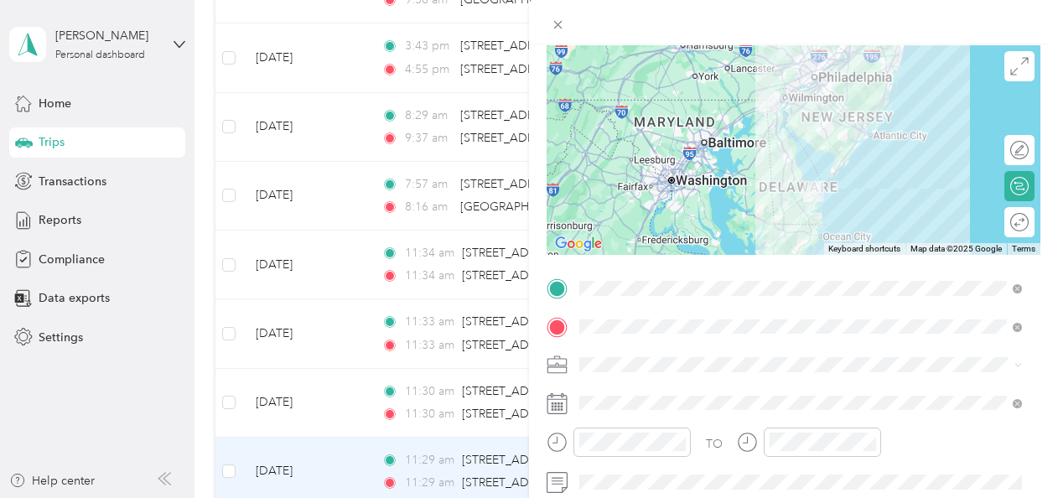
scroll to position [0, 0]
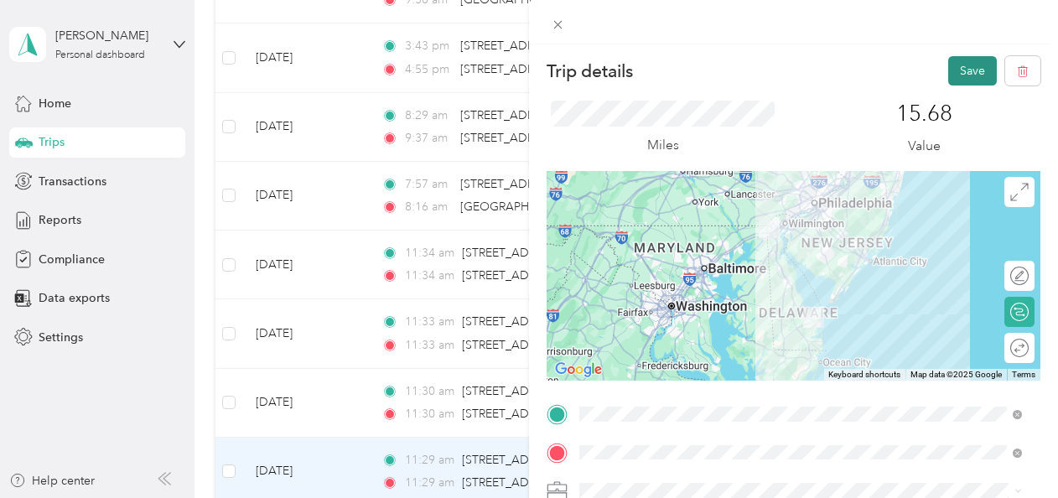
click at [959, 64] on button "Save" at bounding box center [972, 70] width 49 height 29
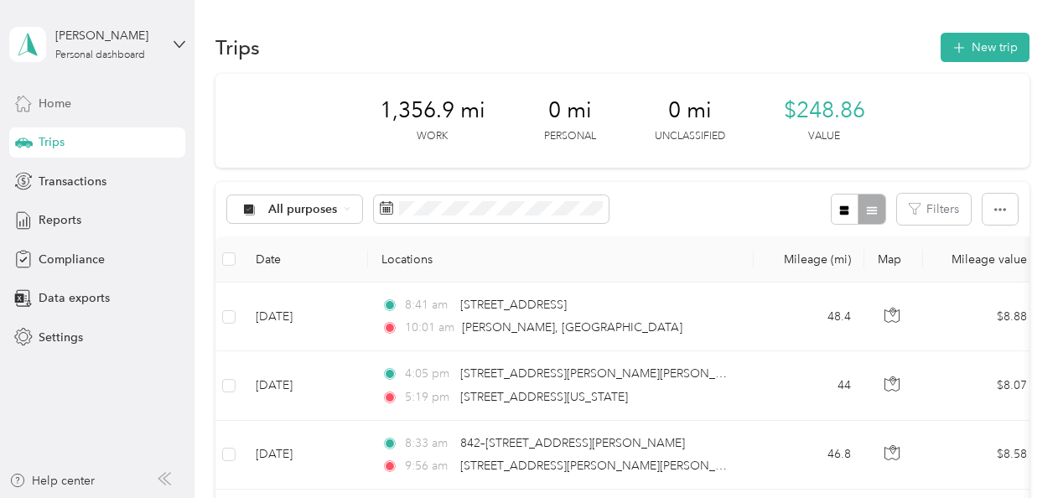
click at [82, 97] on div "Home" at bounding box center [97, 103] width 176 height 30
